Goal: Task Accomplishment & Management: Use online tool/utility

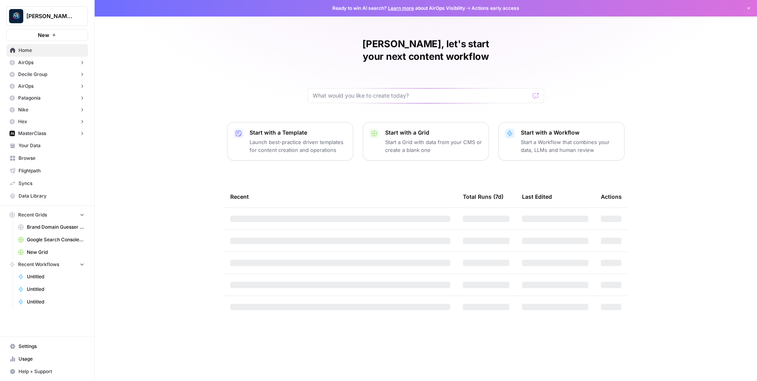
click at [42, 33] on span "New" at bounding box center [43, 35] width 11 height 8
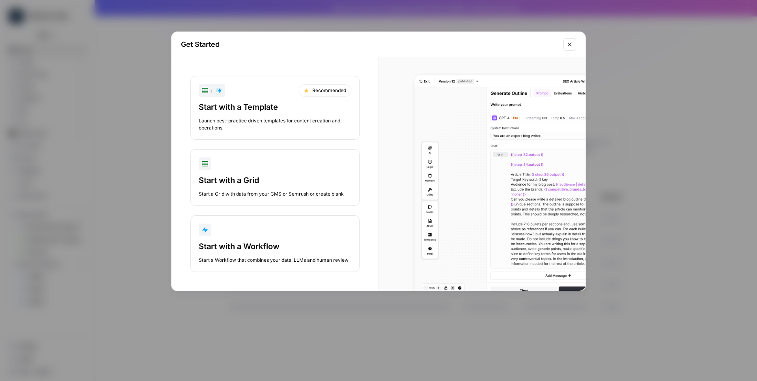
click at [247, 236] on div "button" at bounding box center [275, 230] width 152 height 13
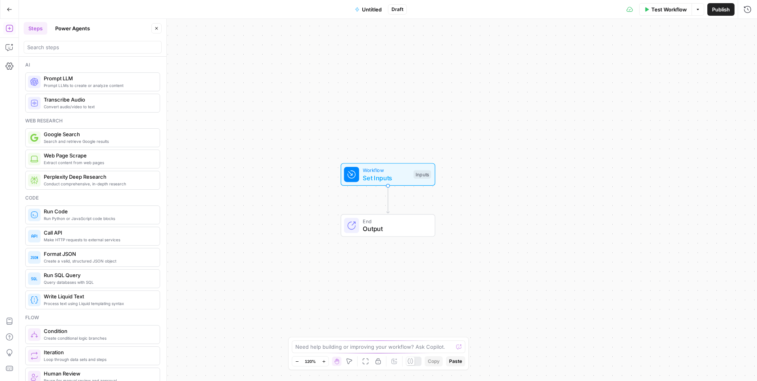
click at [79, 83] on span "Prompt LLMs to create or analyze content" at bounding box center [99, 85] width 110 height 6
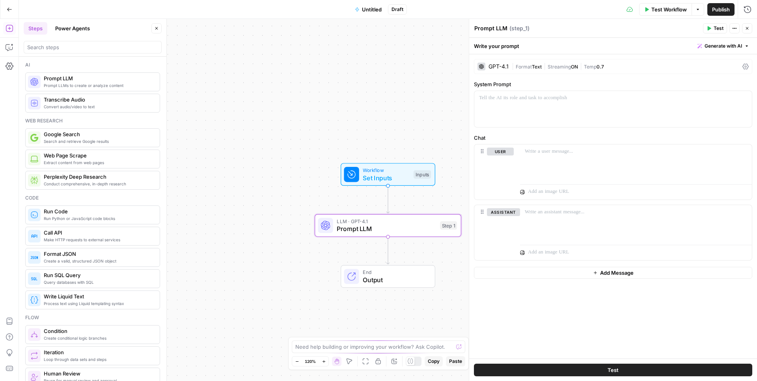
click at [556, 66] on span "Streaming" at bounding box center [558, 67] width 23 height 6
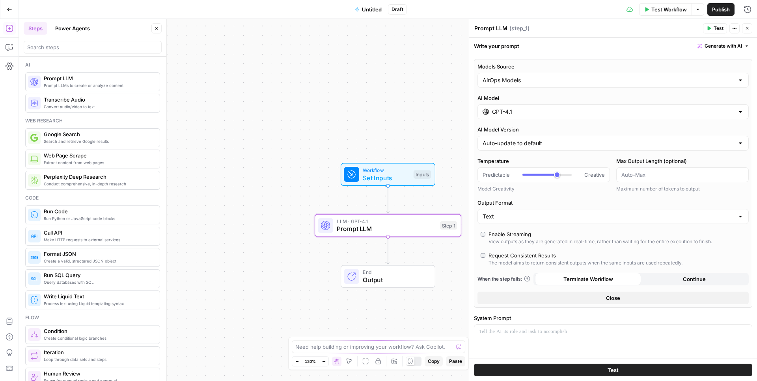
click at [518, 84] on div "AirOps Models" at bounding box center [612, 80] width 271 height 15
click at [518, 84] on input "Models Source" at bounding box center [607, 80] width 251 height 8
type input "AirOps Models"
click at [541, 53] on div "Write your prompt Generate with AI" at bounding box center [613, 46] width 288 height 16
click at [521, 109] on input "GPT-4.1" at bounding box center [613, 112] width 242 height 8
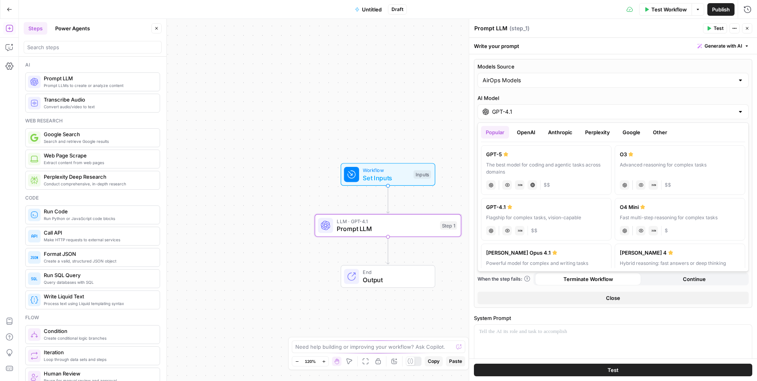
click at [532, 135] on button "OpenAI" at bounding box center [526, 132] width 28 height 13
click at [553, 165] on div "The best model for coding and agentic tasks across domains" at bounding box center [546, 169] width 120 height 14
type input "GPT-5"
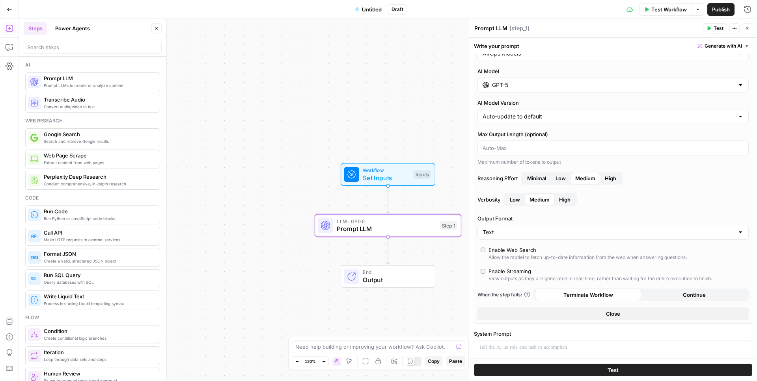
scroll to position [201, 0]
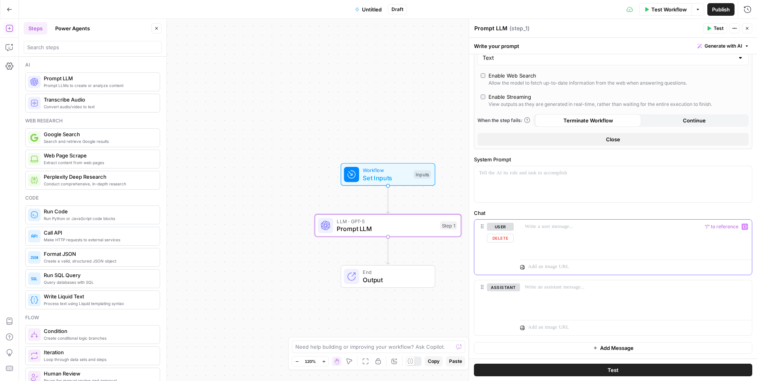
click at [536, 233] on div at bounding box center [636, 238] width 232 height 36
click at [720, 26] on span "Test" at bounding box center [718, 28] width 10 height 7
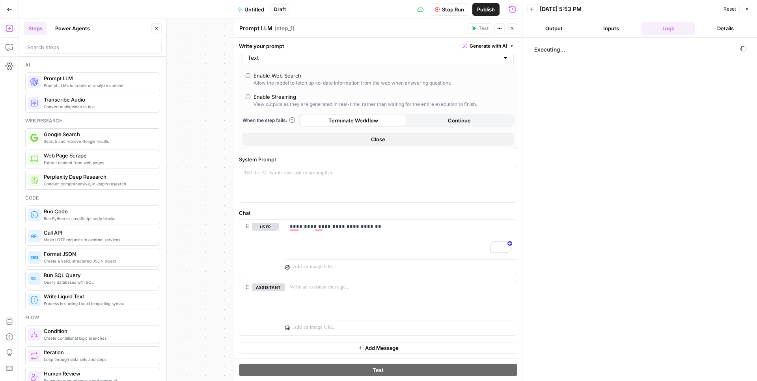
click at [710, 30] on button "Details" at bounding box center [725, 28] width 54 height 13
click at [555, 28] on button "Output" at bounding box center [554, 28] width 54 height 13
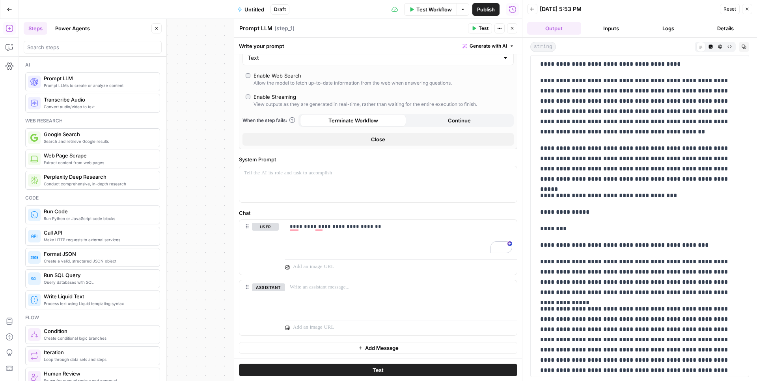
scroll to position [967, 0]
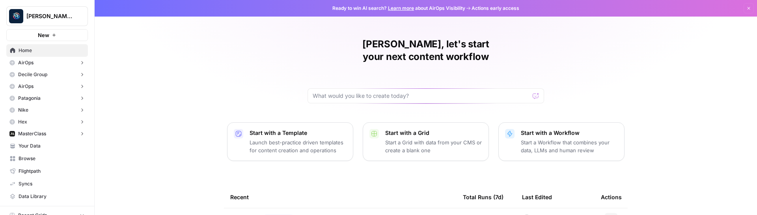
click at [46, 20] on span "Berna's Personal" at bounding box center [50, 16] width 48 height 8
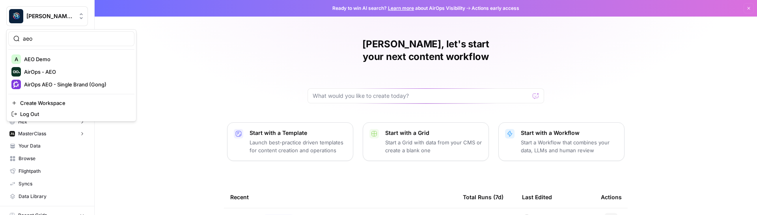
type input "aeo"
click at [64, 72] on span "AirOps - AEO" at bounding box center [76, 72] width 104 height 8
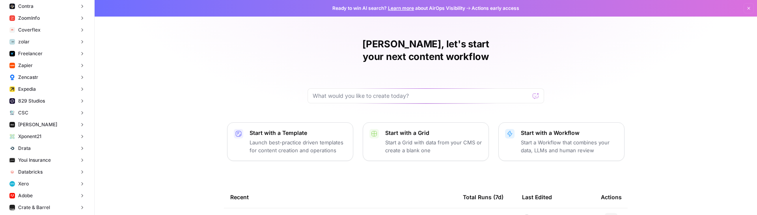
scroll to position [171, 0]
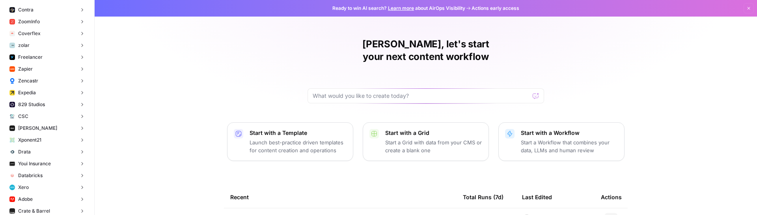
click at [41, 65] on button "Zapier" at bounding box center [47, 69] width 82 height 12
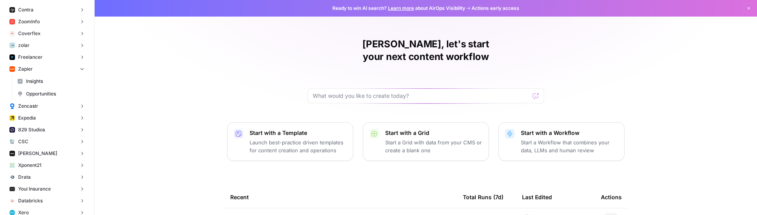
click at [56, 80] on span "Insights" at bounding box center [55, 81] width 58 height 7
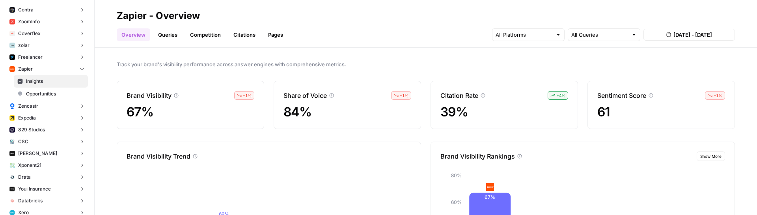
click at [168, 38] on link "Queries" at bounding box center [167, 34] width 29 height 13
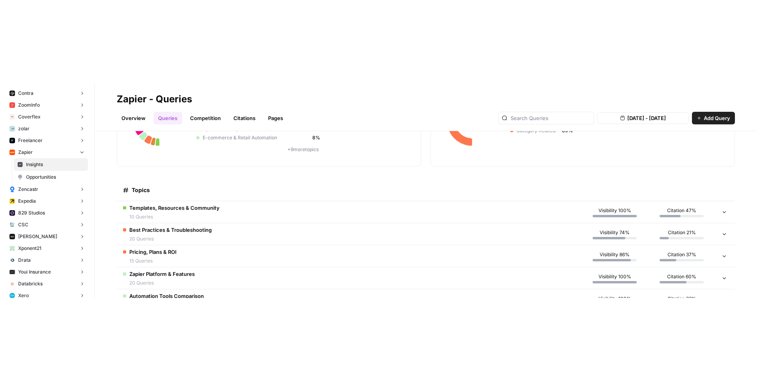
scroll to position [123, 0]
